Goal: Information Seeking & Learning: Compare options

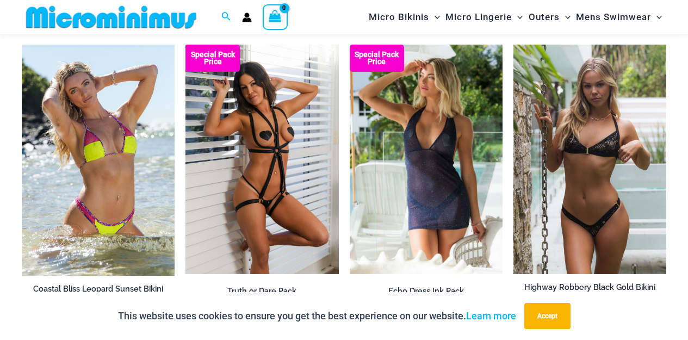
scroll to position [874, 0]
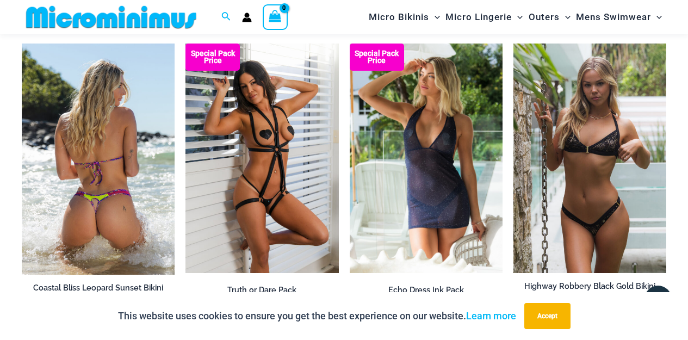
click at [126, 157] on img at bounding box center [98, 159] width 153 height 231
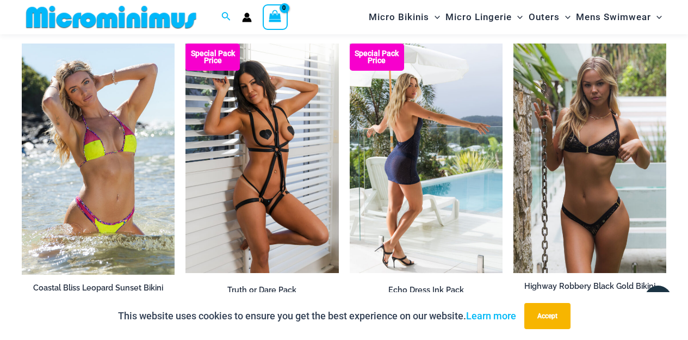
click at [431, 136] on img at bounding box center [426, 158] width 153 height 229
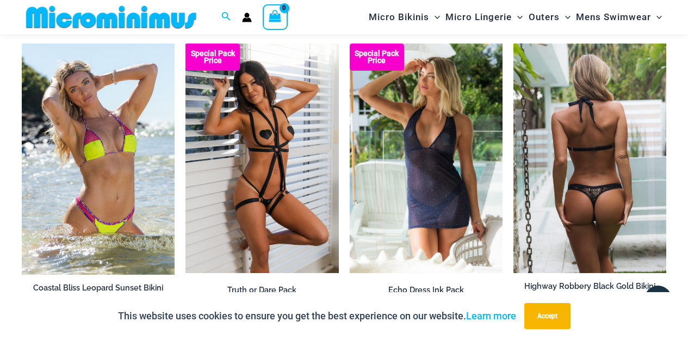
click at [591, 154] on img at bounding box center [589, 158] width 153 height 229
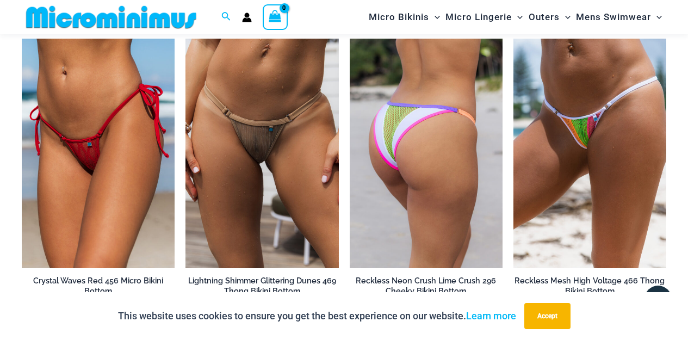
scroll to position [2652, 0]
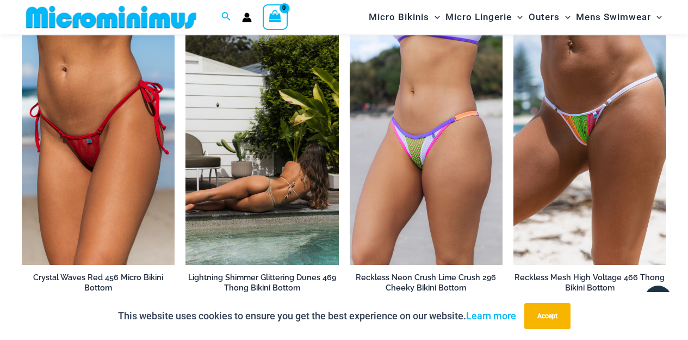
click at [275, 142] on img at bounding box center [261, 149] width 153 height 229
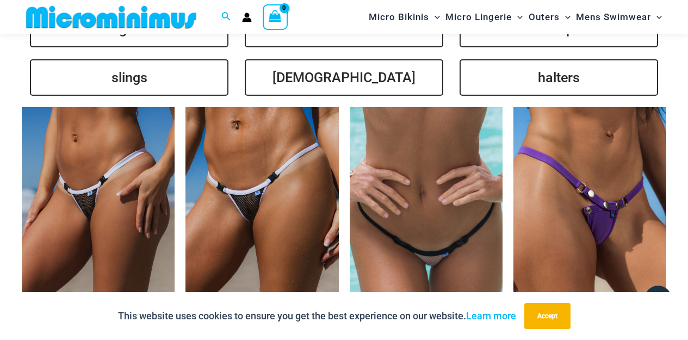
scroll to position [2246, 0]
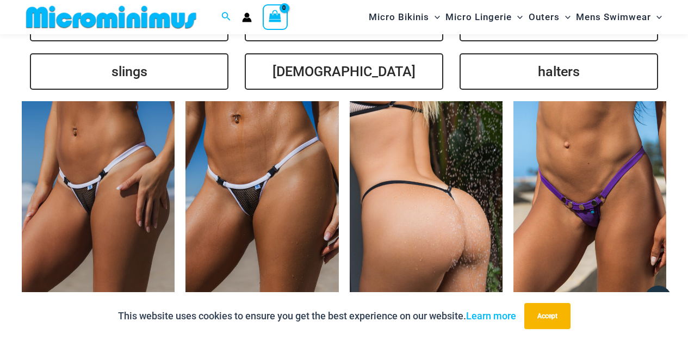
click at [421, 192] on img at bounding box center [426, 215] width 153 height 229
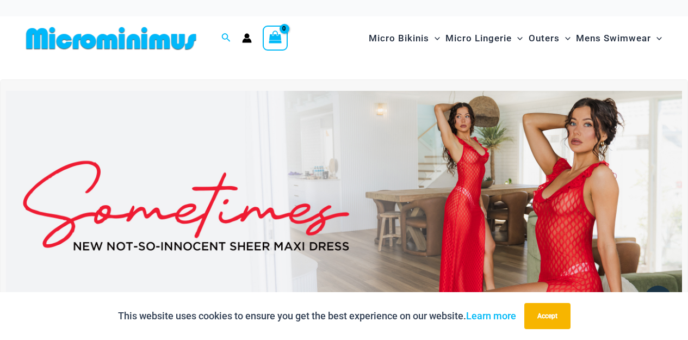
scroll to position [0, 0]
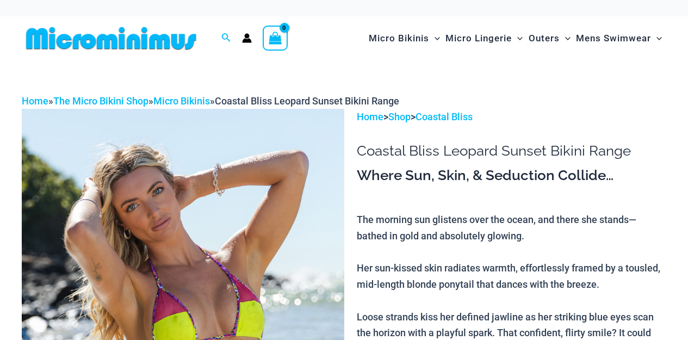
scroll to position [350, 0]
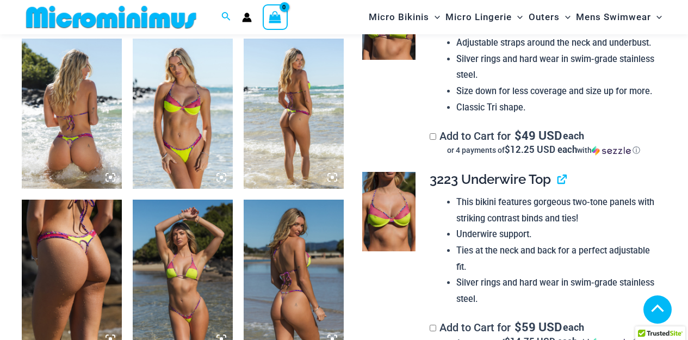
scroll to position [712, 0]
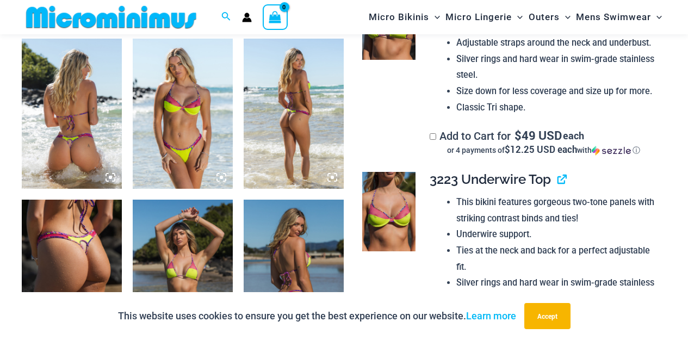
click at [332, 178] on icon at bounding box center [332, 177] width 3 height 3
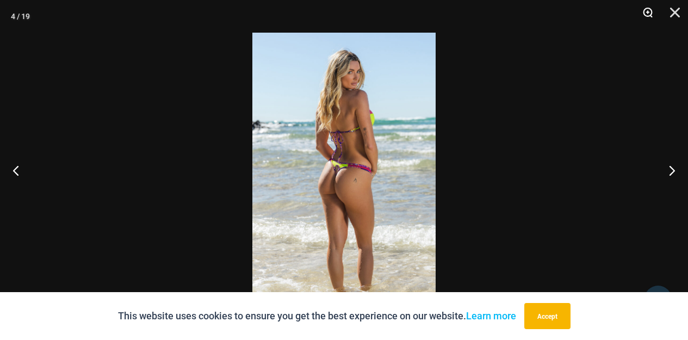
click at [648, 14] on button "Zoom" at bounding box center [643, 16] width 27 height 33
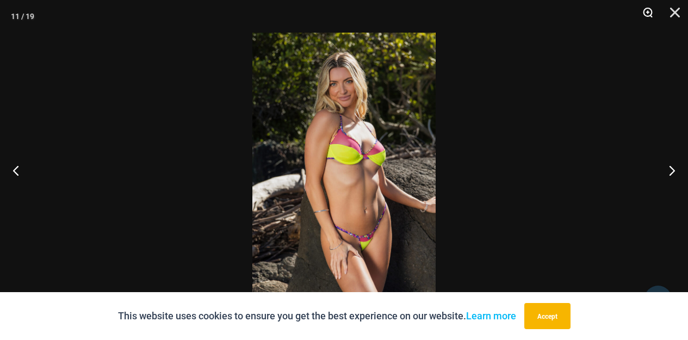
click at [645, 14] on button "Zoom" at bounding box center [643, 16] width 27 height 33
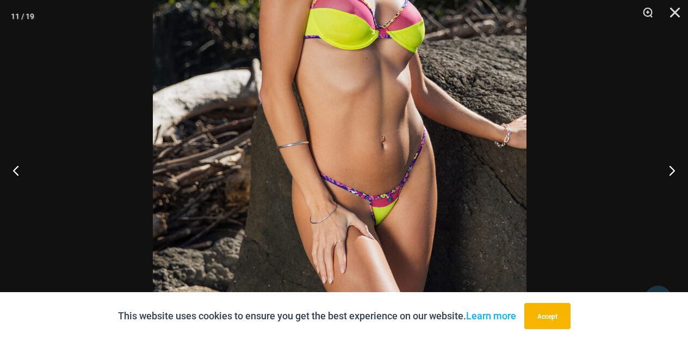
click at [471, 54] on img at bounding box center [340, 61] width 374 height 560
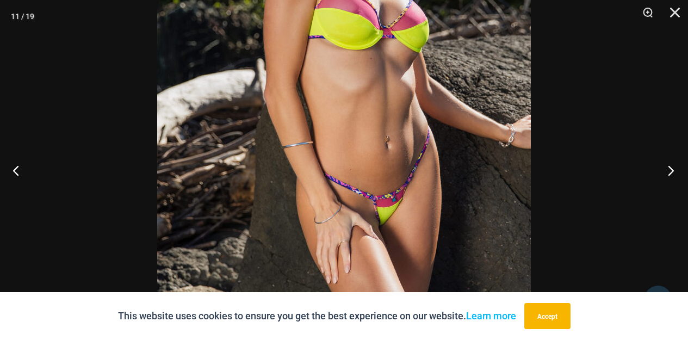
click at [671, 171] on button "Next" at bounding box center [667, 170] width 41 height 54
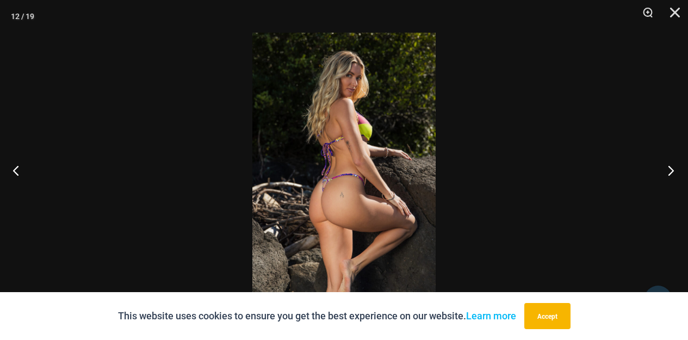
click at [671, 171] on button "Next" at bounding box center [667, 170] width 41 height 54
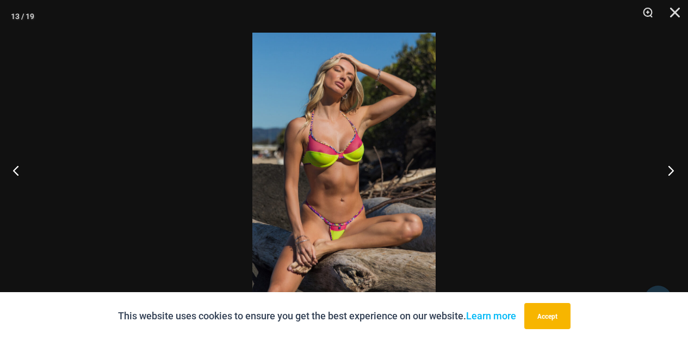
click at [671, 171] on button "Next" at bounding box center [667, 170] width 41 height 54
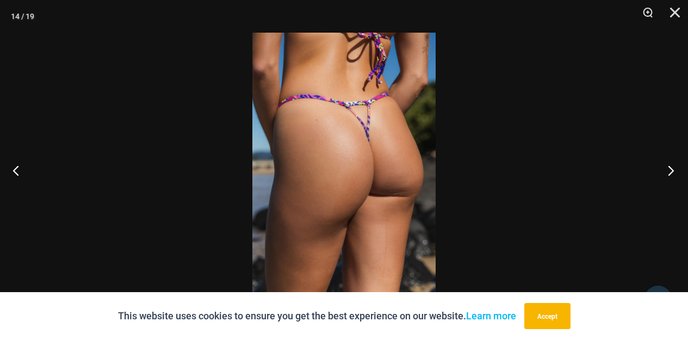
click at [671, 171] on button "Next" at bounding box center [667, 170] width 41 height 54
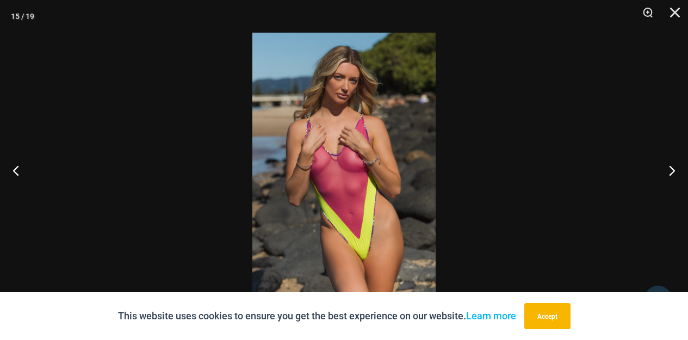
click at [378, 147] on img at bounding box center [343, 170] width 183 height 275
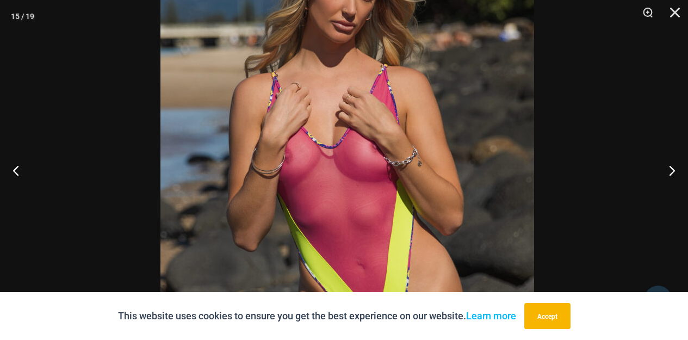
click at [441, 172] on img at bounding box center [347, 177] width 374 height 560
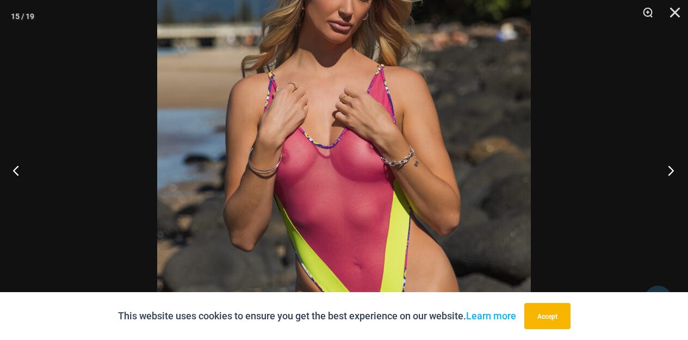
click at [667, 175] on button "Next" at bounding box center [667, 170] width 41 height 54
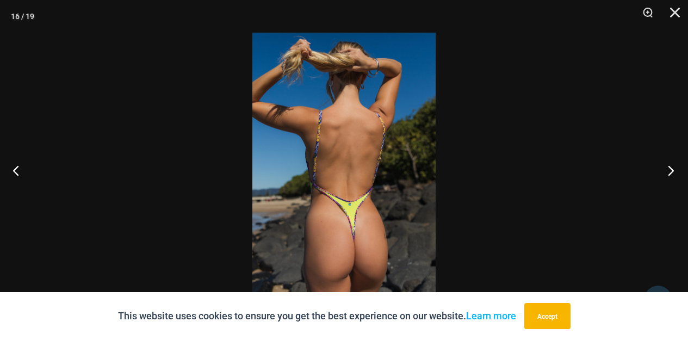
click at [667, 175] on button "Next" at bounding box center [667, 170] width 41 height 54
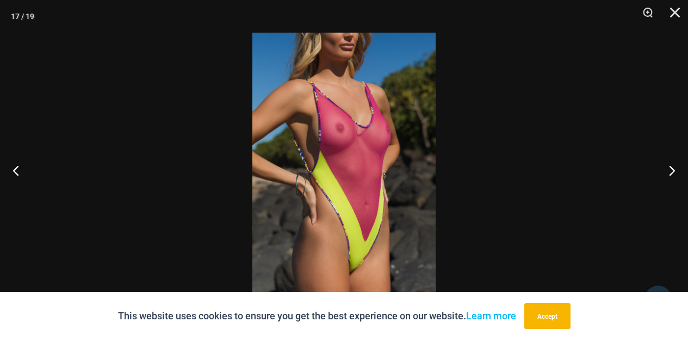
click at [363, 151] on img at bounding box center [343, 170] width 183 height 275
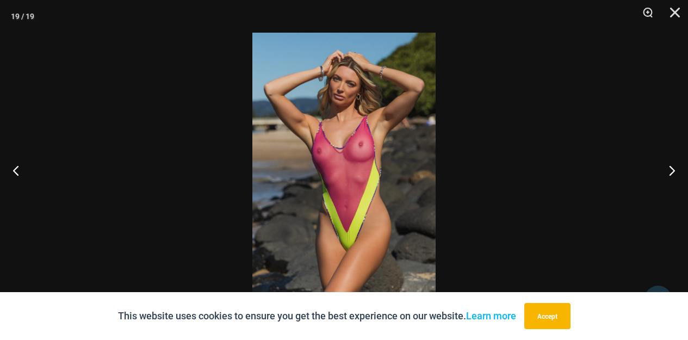
click at [363, 151] on img at bounding box center [343, 170] width 183 height 275
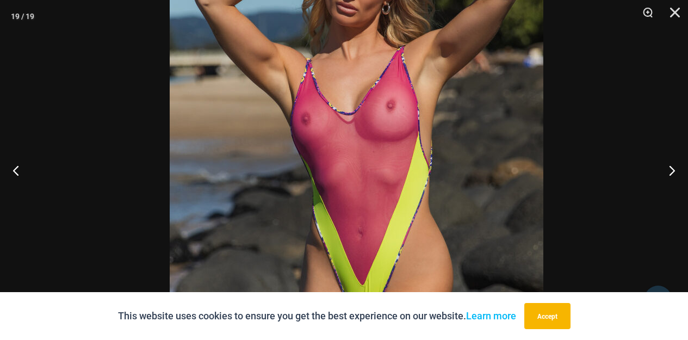
click at [458, 167] on img at bounding box center [357, 158] width 374 height 560
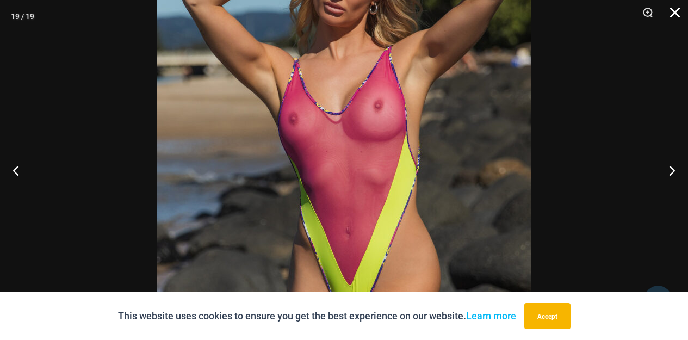
click at [676, 12] on button "Close" at bounding box center [670, 16] width 27 height 33
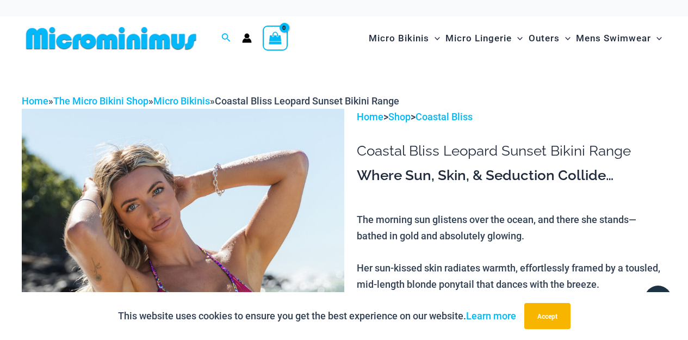
scroll to position [0, 0]
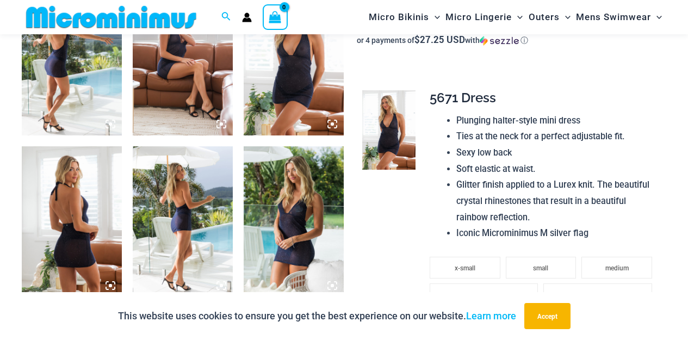
scroll to position [603, 0]
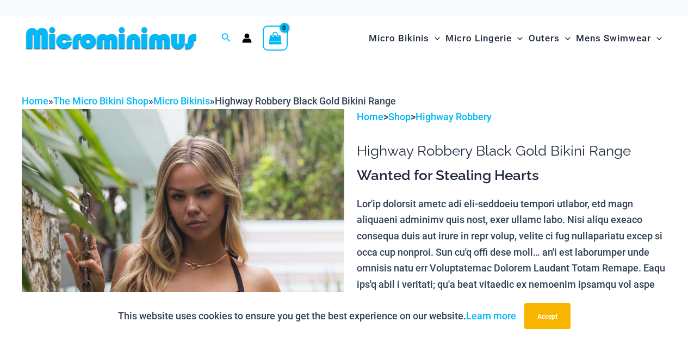
scroll to position [175, 0]
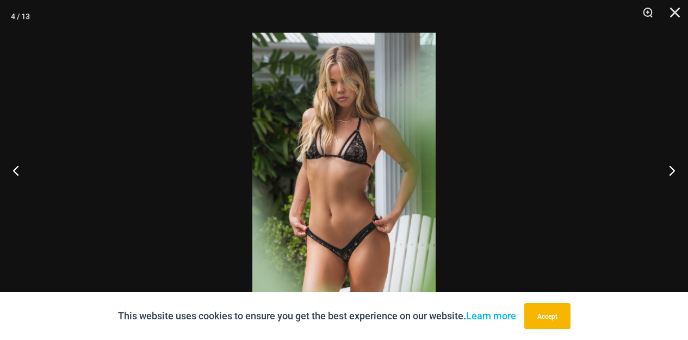
click at [401, 171] on img at bounding box center [343, 170] width 183 height 275
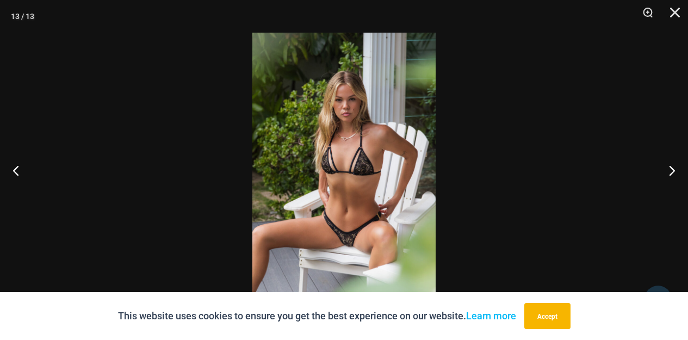
click at [401, 171] on img at bounding box center [343, 170] width 183 height 275
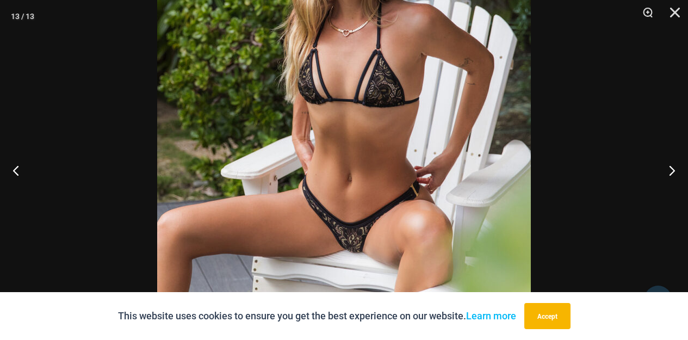
click at [400, 94] on img at bounding box center [344, 96] width 374 height 560
click at [674, 6] on button "Close" at bounding box center [670, 16] width 27 height 33
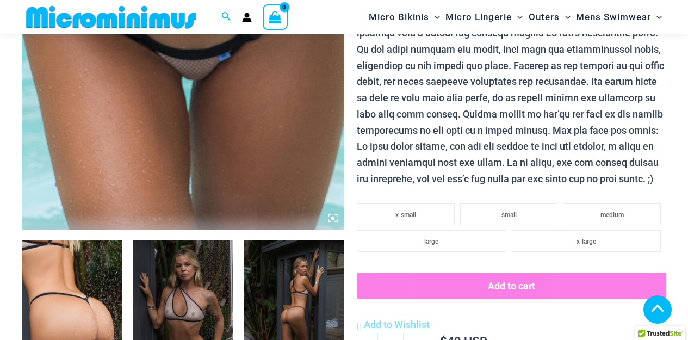
scroll to position [507, 0]
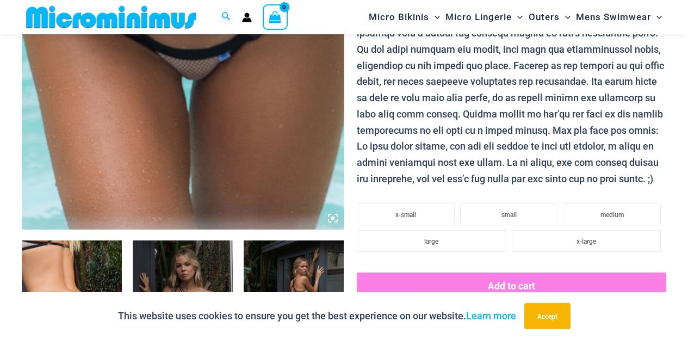
click at [334, 215] on icon at bounding box center [333, 218] width 10 height 10
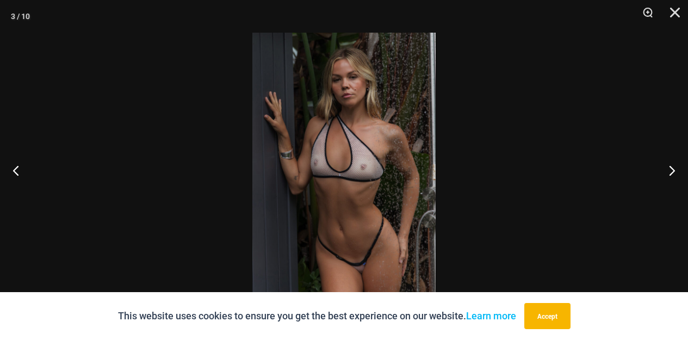
click at [423, 168] on img at bounding box center [343, 170] width 183 height 275
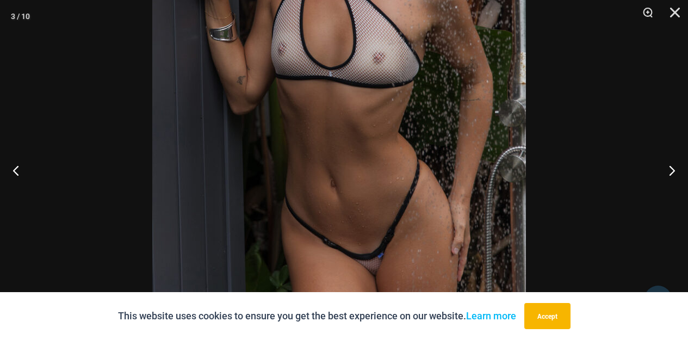
click at [409, 54] on img at bounding box center [339, 64] width 374 height 560
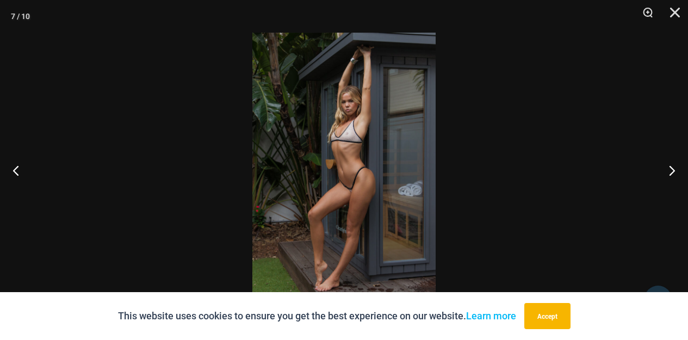
click at [409, 54] on img at bounding box center [343, 170] width 183 height 275
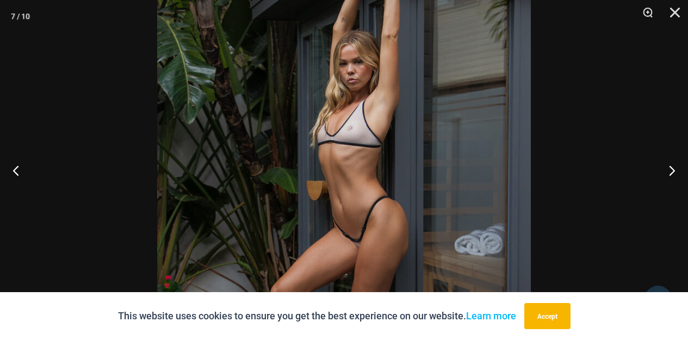
click at [434, 139] on img at bounding box center [344, 202] width 374 height 560
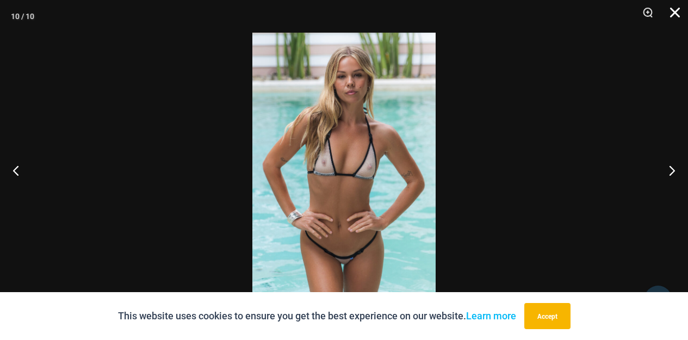
click at [673, 13] on button "Close" at bounding box center [670, 16] width 27 height 33
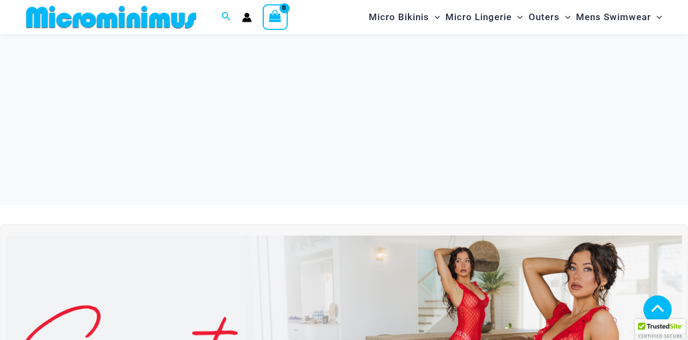
scroll to position [543, 0]
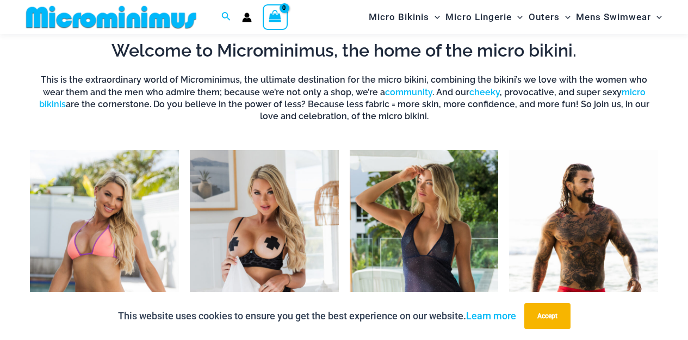
click at [280, 196] on img "Visit product category Micro Lingerie" at bounding box center [264, 265] width 149 height 231
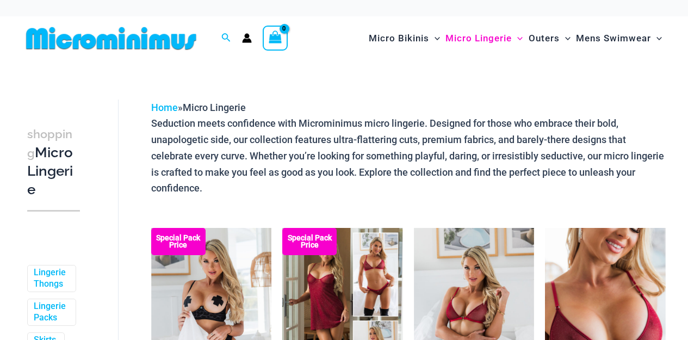
scroll to position [42, 0]
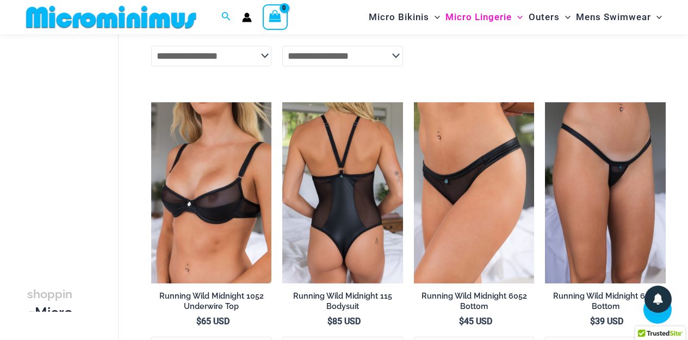
scroll to position [988, 0]
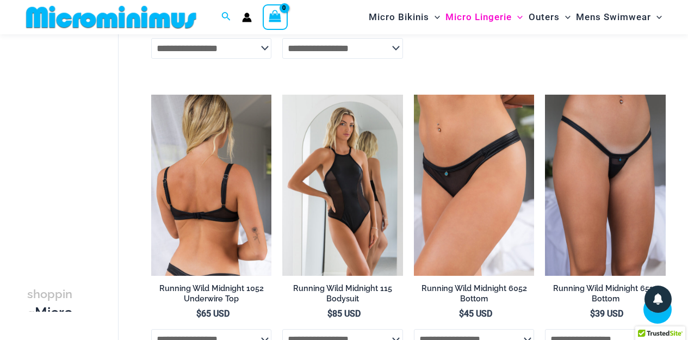
click at [216, 178] on img at bounding box center [211, 185] width 121 height 181
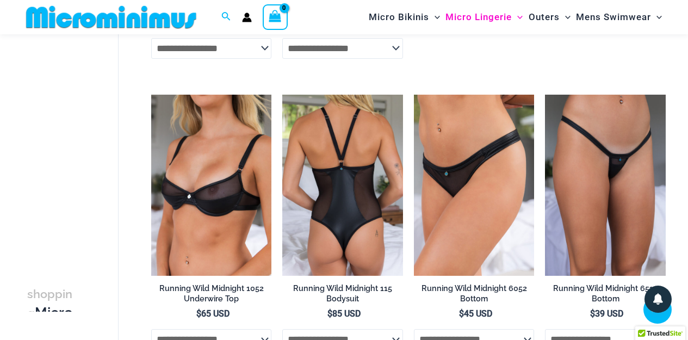
click at [356, 171] on img at bounding box center [342, 185] width 121 height 181
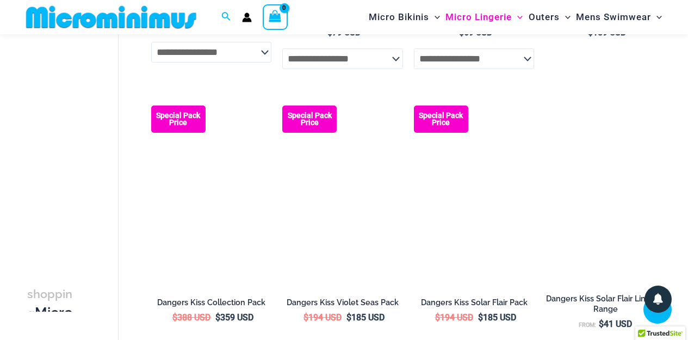
scroll to position [2153, 0]
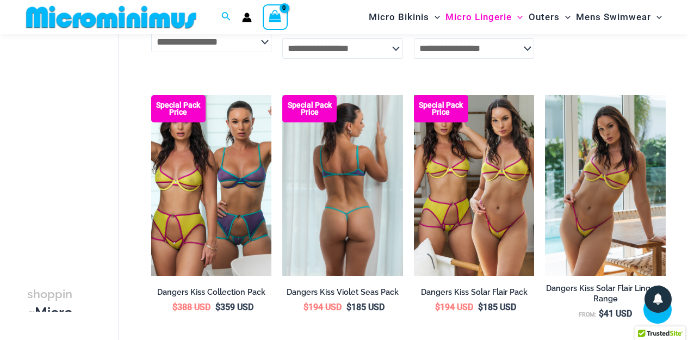
click at [356, 170] on img at bounding box center [342, 185] width 121 height 181
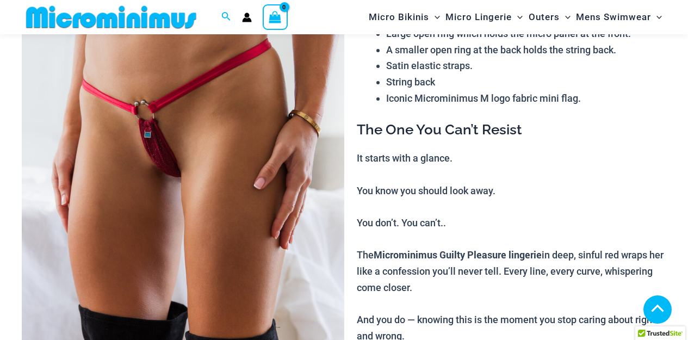
scroll to position [274, 0]
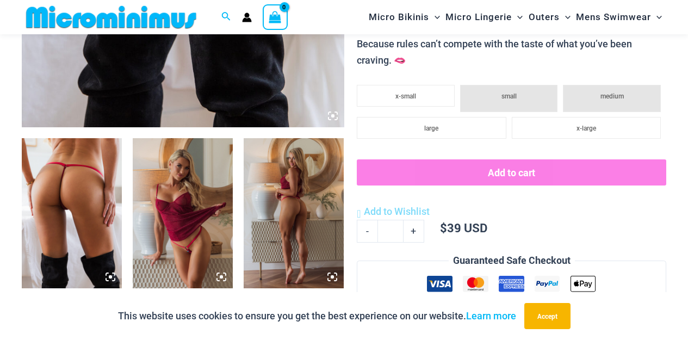
click at [111, 278] on icon at bounding box center [110, 277] width 10 height 10
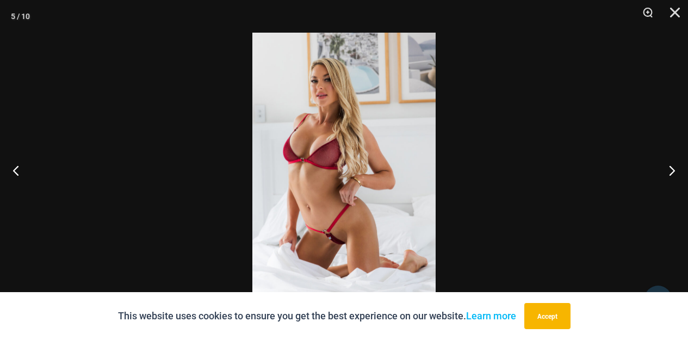
click at [390, 198] on img at bounding box center [343, 170] width 183 height 275
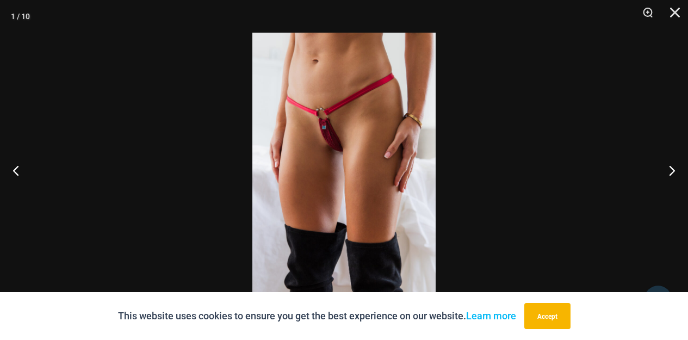
click at [390, 198] on img at bounding box center [343, 170] width 183 height 275
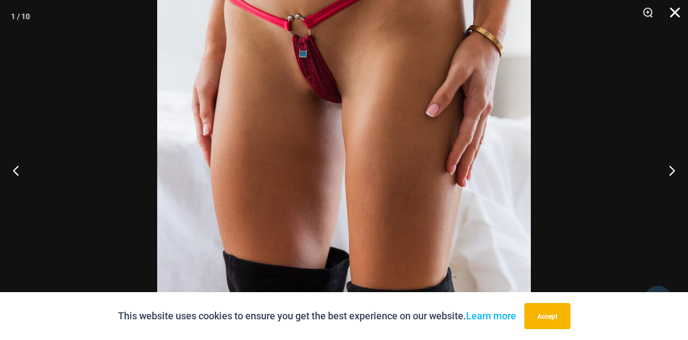
click at [672, 12] on button "Close" at bounding box center [670, 16] width 27 height 33
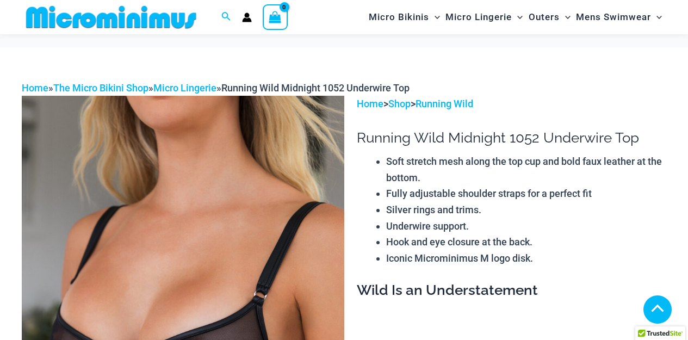
scroll to position [251, 0]
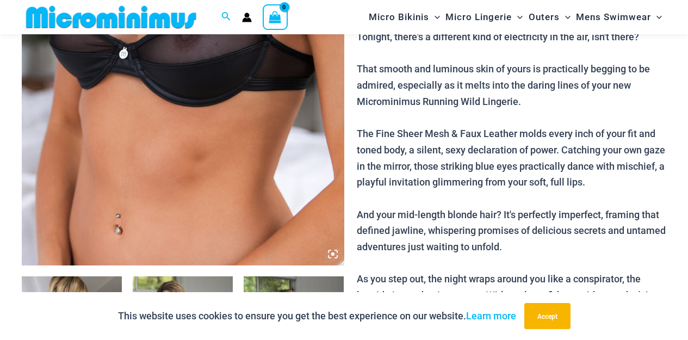
click at [334, 252] on icon at bounding box center [333, 254] width 10 height 10
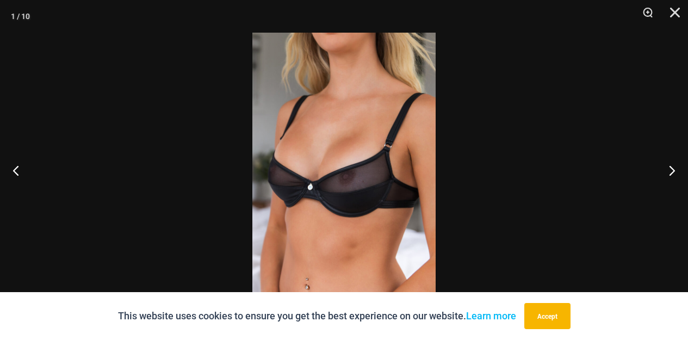
click at [393, 142] on img at bounding box center [343, 170] width 183 height 275
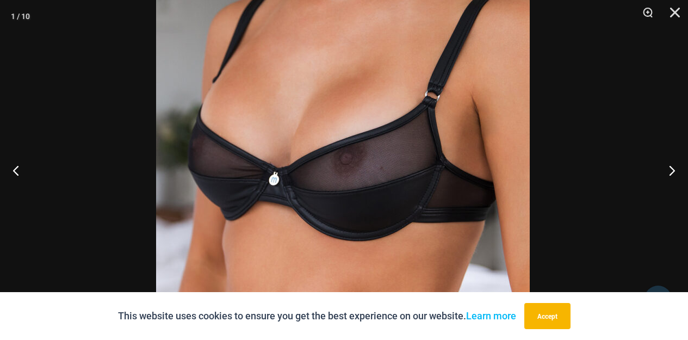
click at [386, 80] on img at bounding box center [343, 145] width 374 height 560
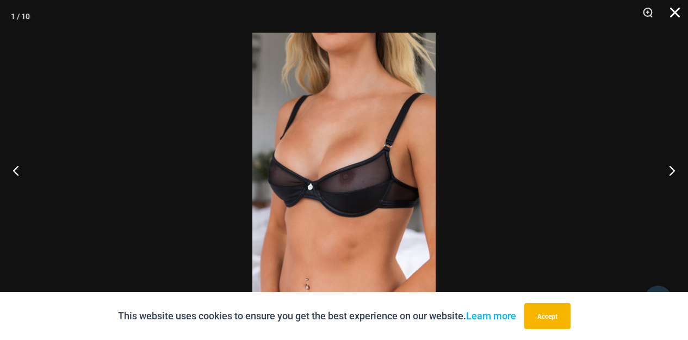
click at [680, 13] on button "Close" at bounding box center [670, 16] width 27 height 33
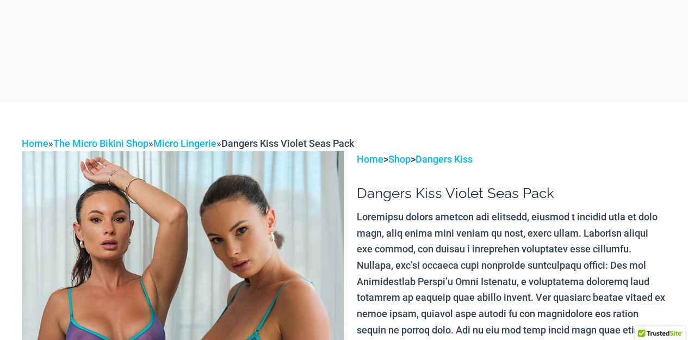
scroll to position [135, 0]
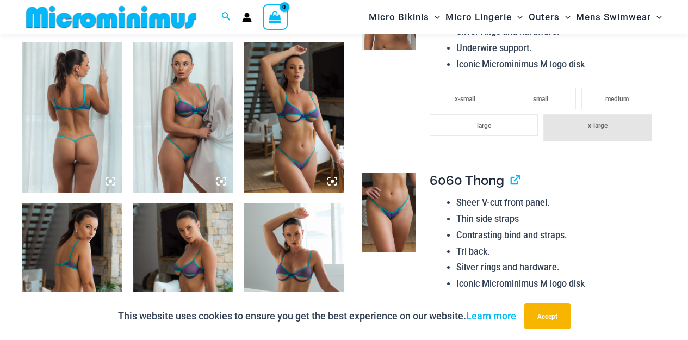
scroll to position [547, 0]
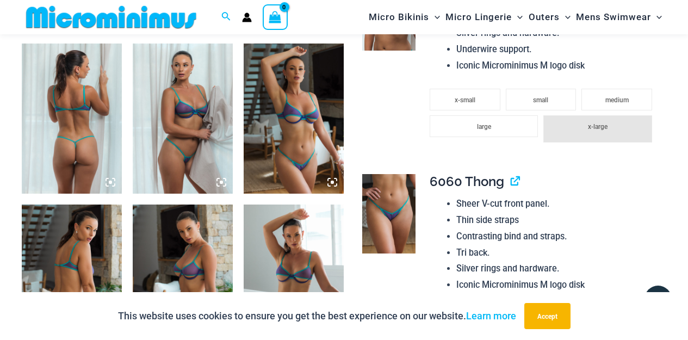
click at [111, 181] on icon at bounding box center [110, 182] width 3 height 3
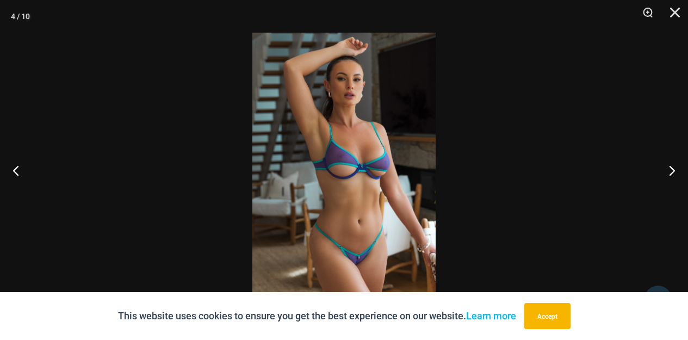
click at [372, 173] on img at bounding box center [343, 170] width 183 height 275
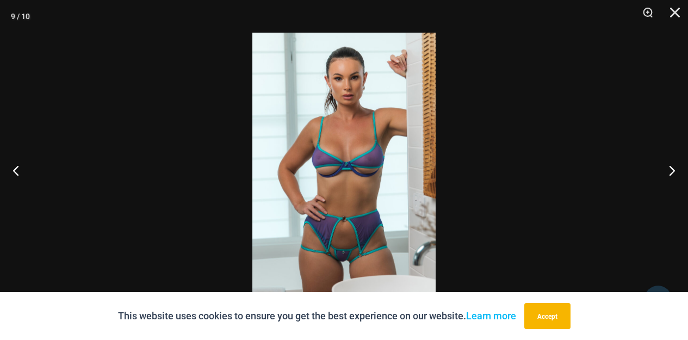
click at [372, 173] on img at bounding box center [343, 170] width 183 height 275
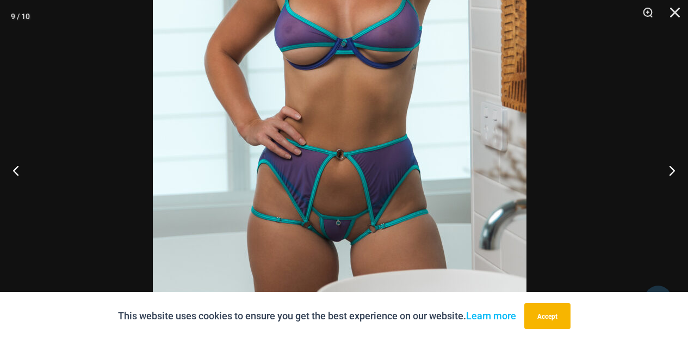
click at [356, 55] on img at bounding box center [340, 55] width 374 height 560
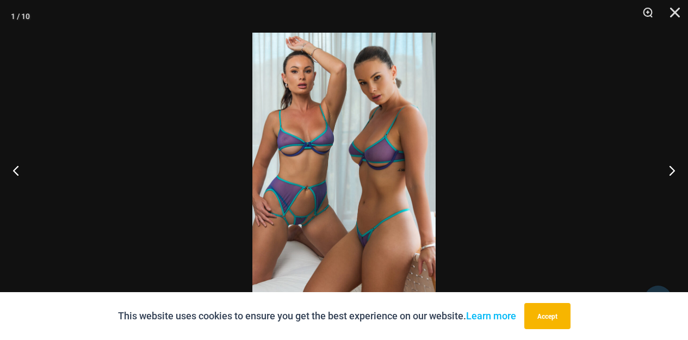
click at [406, 72] on img at bounding box center [343, 170] width 183 height 275
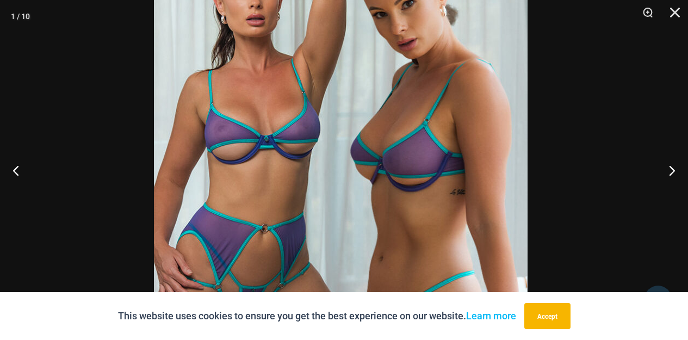
click at [420, 133] on img at bounding box center [341, 192] width 374 height 560
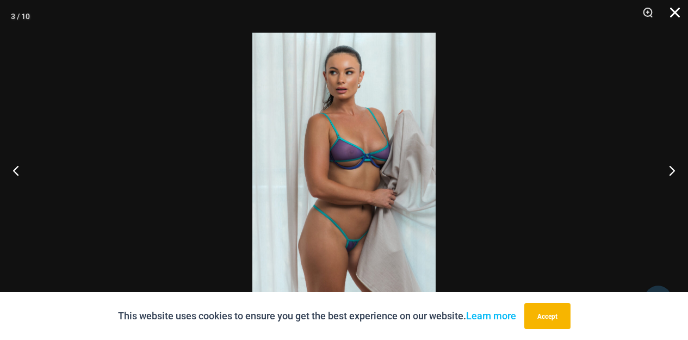
click at [674, 16] on button "Close" at bounding box center [670, 16] width 27 height 33
